Goal: Task Accomplishment & Management: Manage account settings

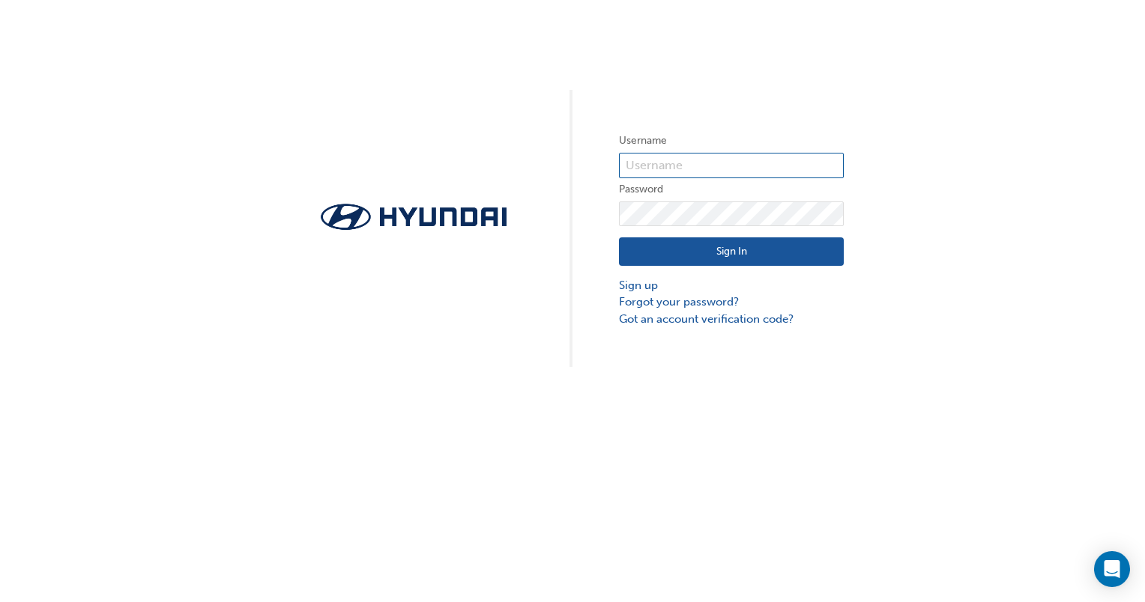
click at [658, 163] on input "text" at bounding box center [731, 165] width 225 height 25
type input "32175"
click button "Sign In" at bounding box center [731, 251] width 225 height 28
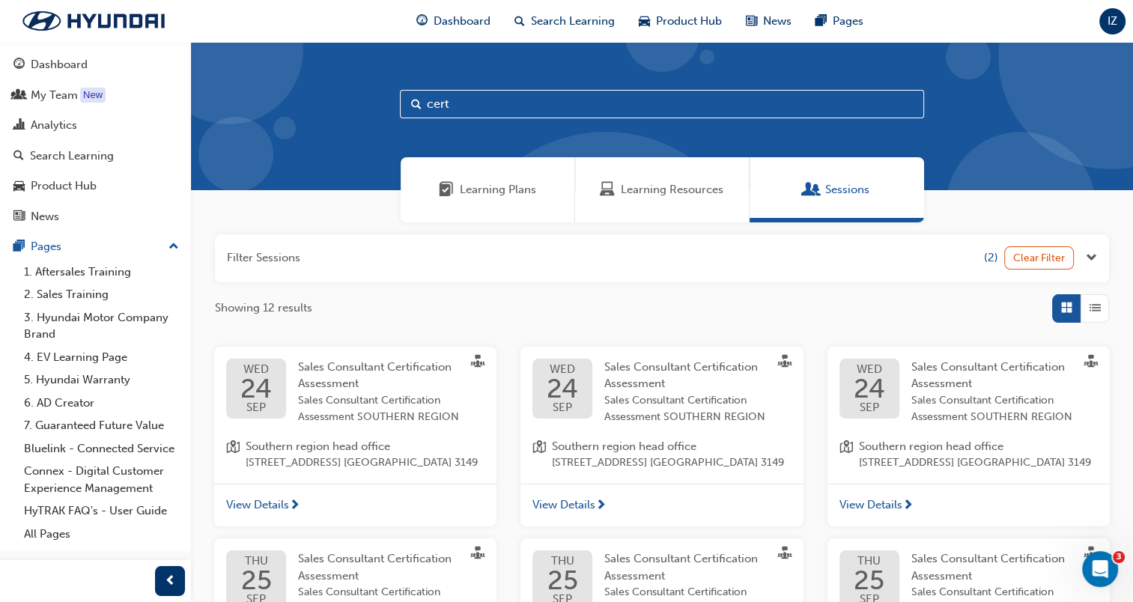
scroll to position [75, 0]
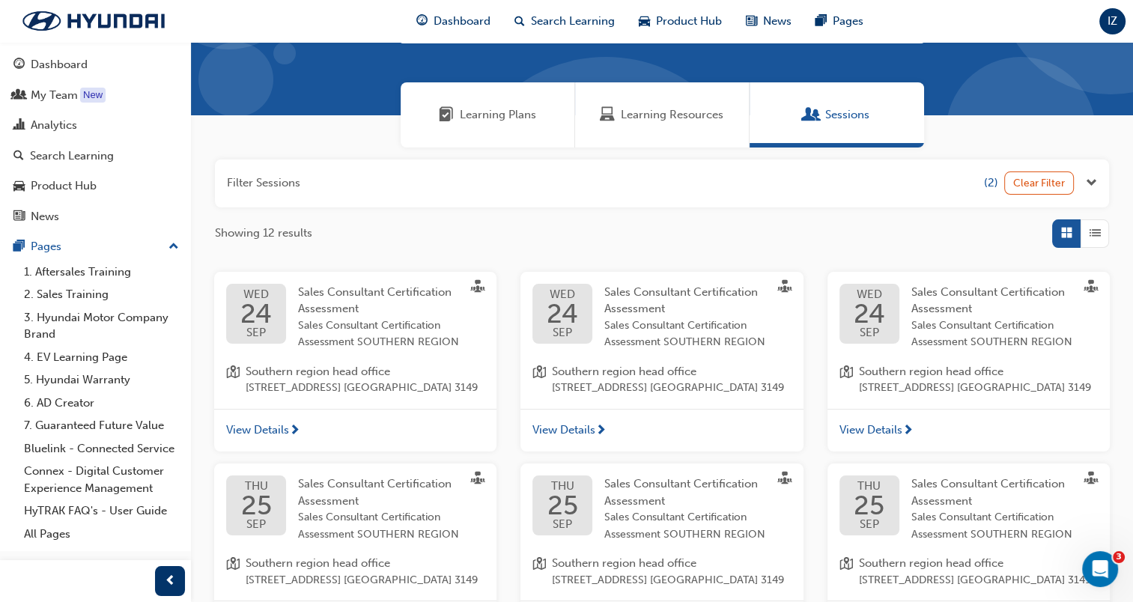
click at [355, 324] on span "Sales Consultant Certification Assessment SOUTHERN REGION" at bounding box center [379, 335] width 163 height 34
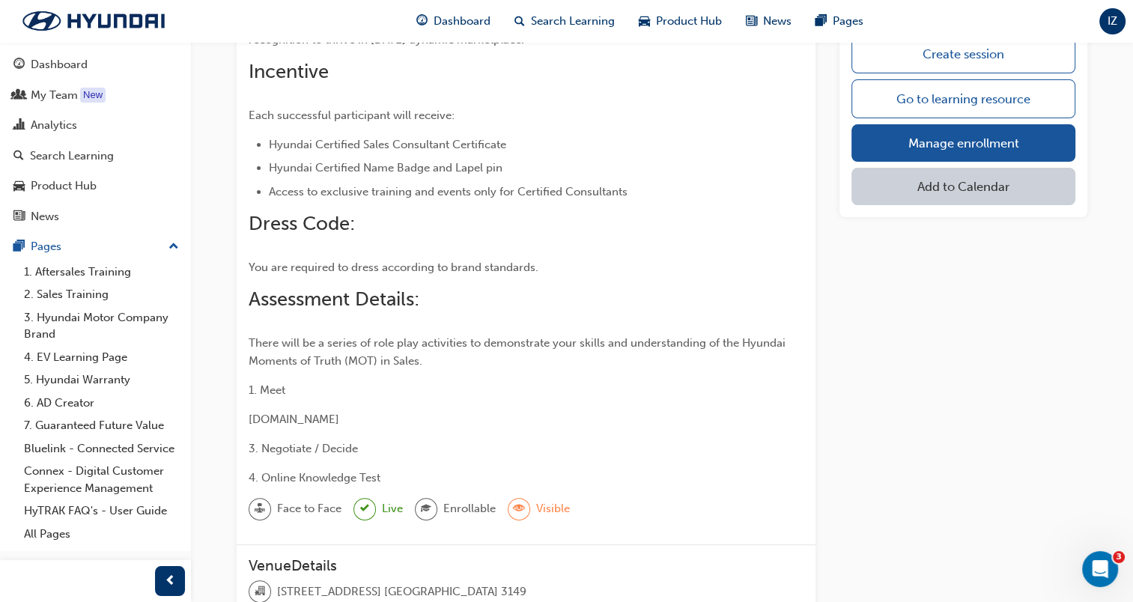
scroll to position [228, 0]
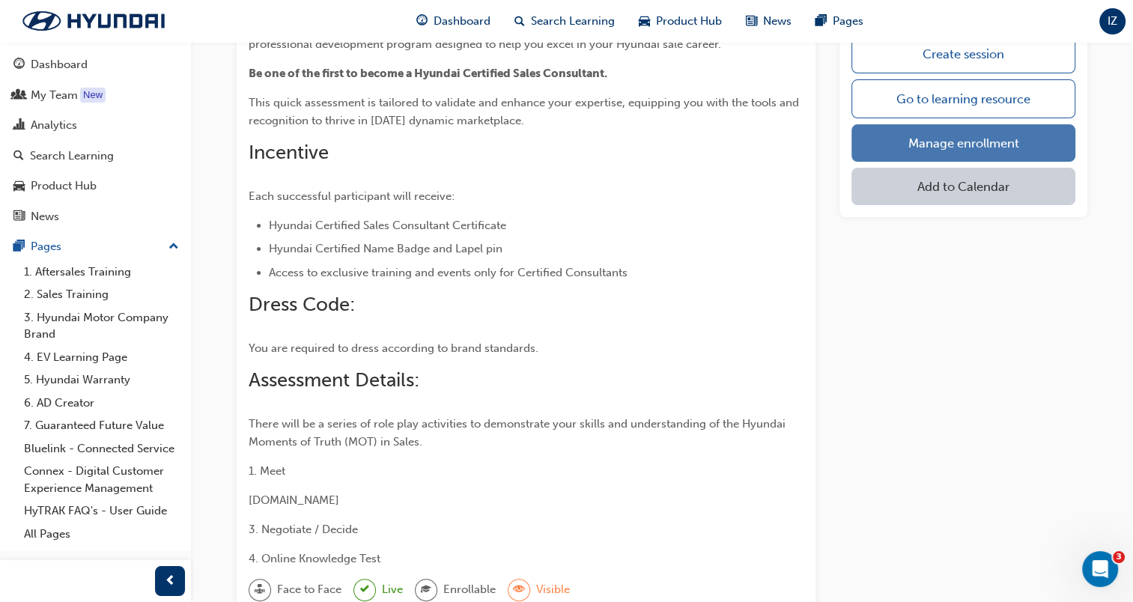
click at [900, 134] on link "Manage enrollment" at bounding box center [964, 142] width 224 height 37
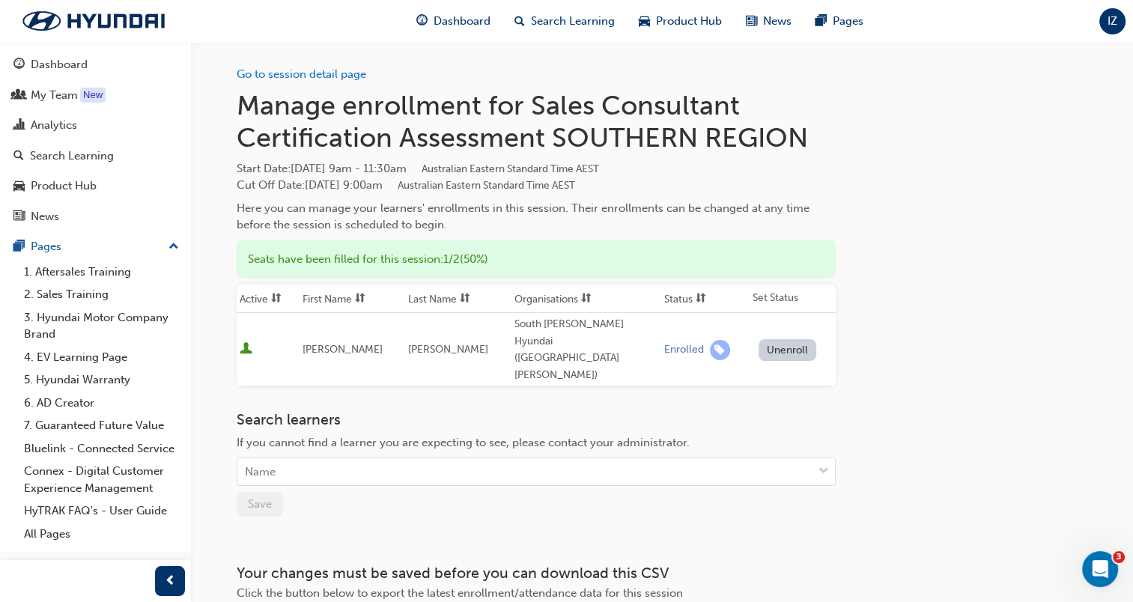
scroll to position [81, 0]
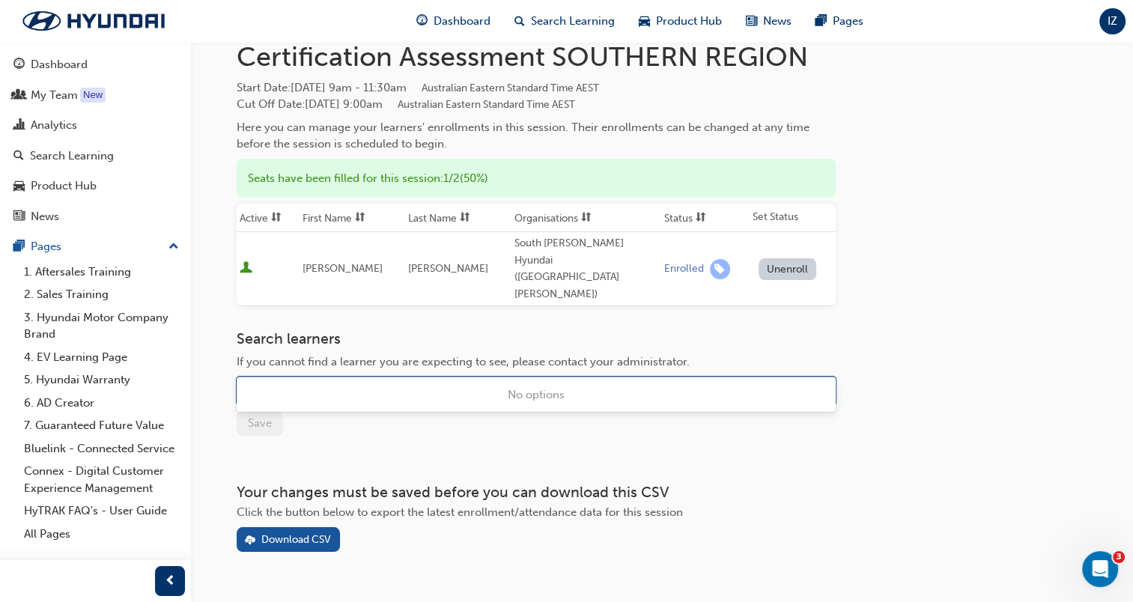
click at [357, 378] on div "Name" at bounding box center [524, 391] width 575 height 26
type input "mich"
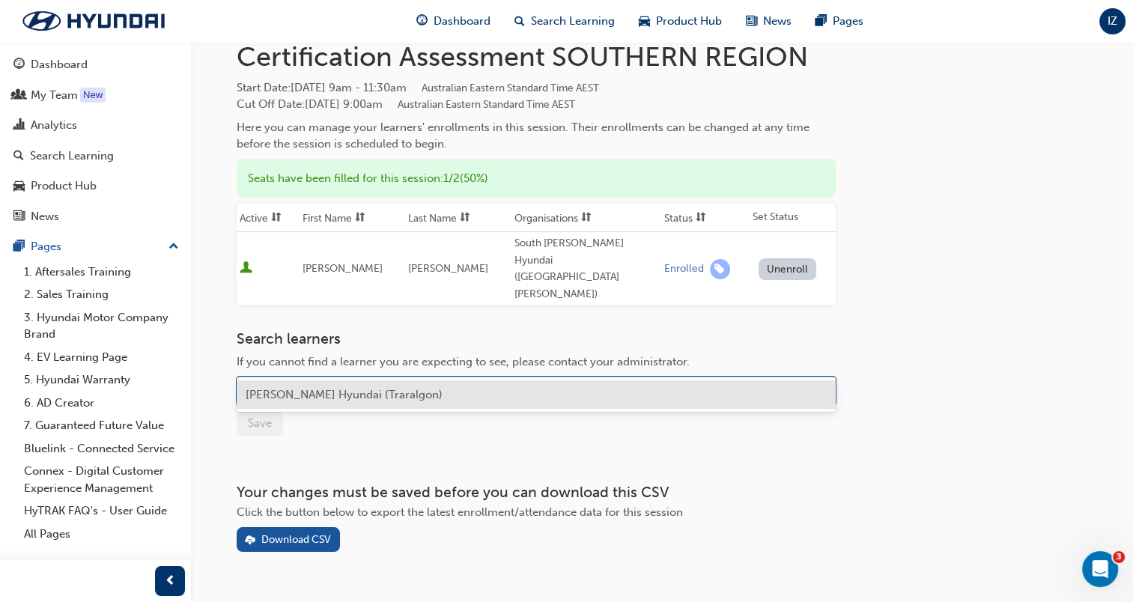
click at [341, 398] on span "[PERSON_NAME] Hyundai (Traralgon)" at bounding box center [344, 394] width 197 height 13
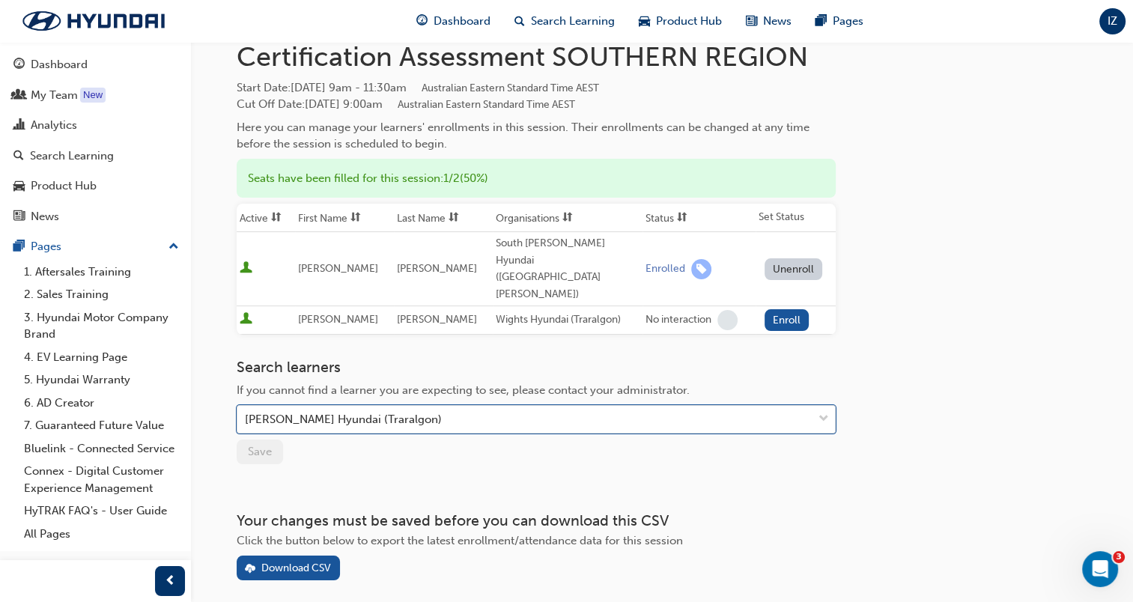
scroll to position [109, 0]
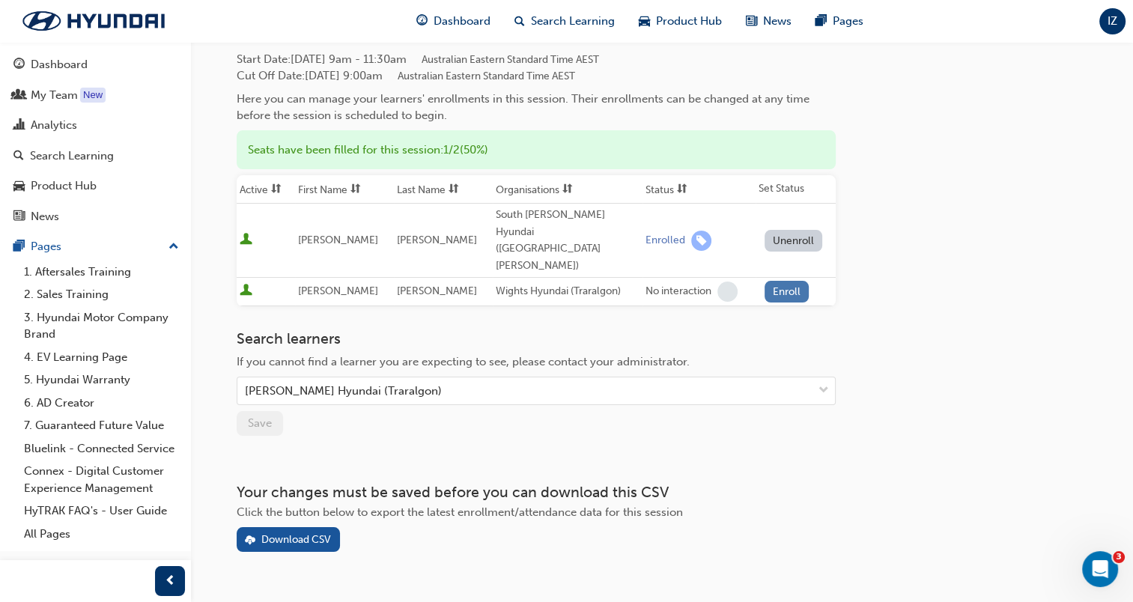
click at [784, 281] on button "Enroll" at bounding box center [787, 292] width 45 height 22
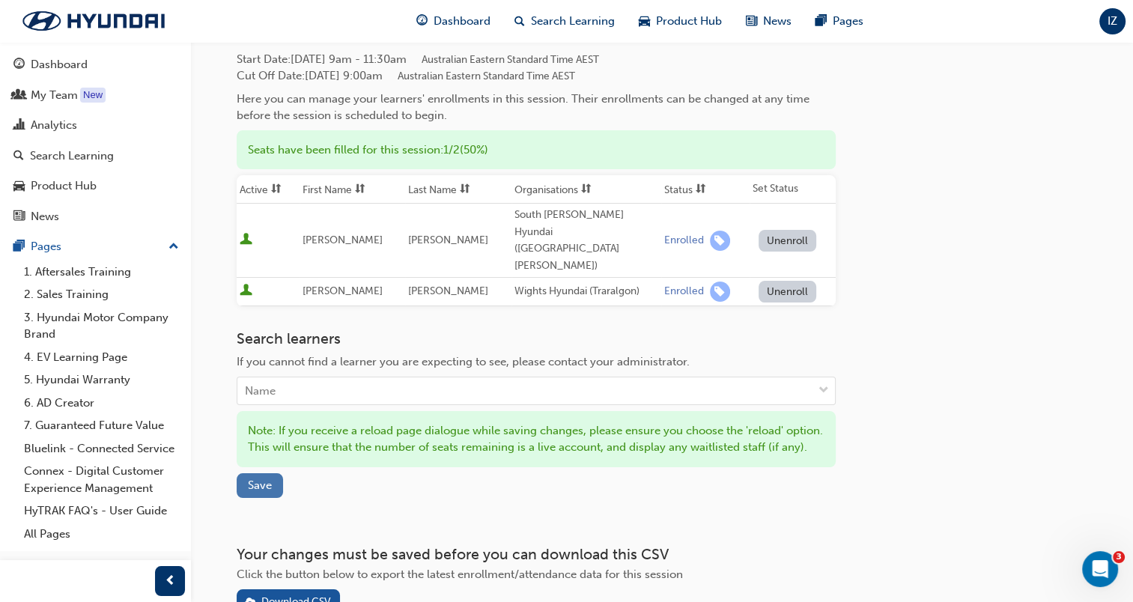
click at [263, 479] on span "Save" at bounding box center [260, 485] width 24 height 13
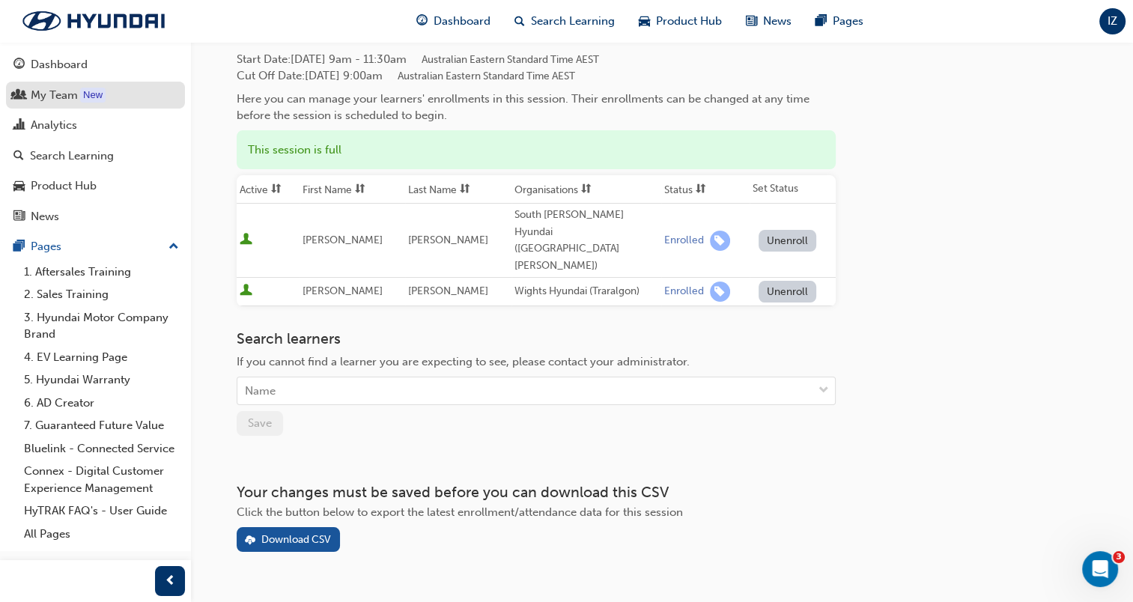
click at [51, 96] on div "My Team" at bounding box center [54, 95] width 47 height 17
